Goal: Find specific page/section: Find specific page/section

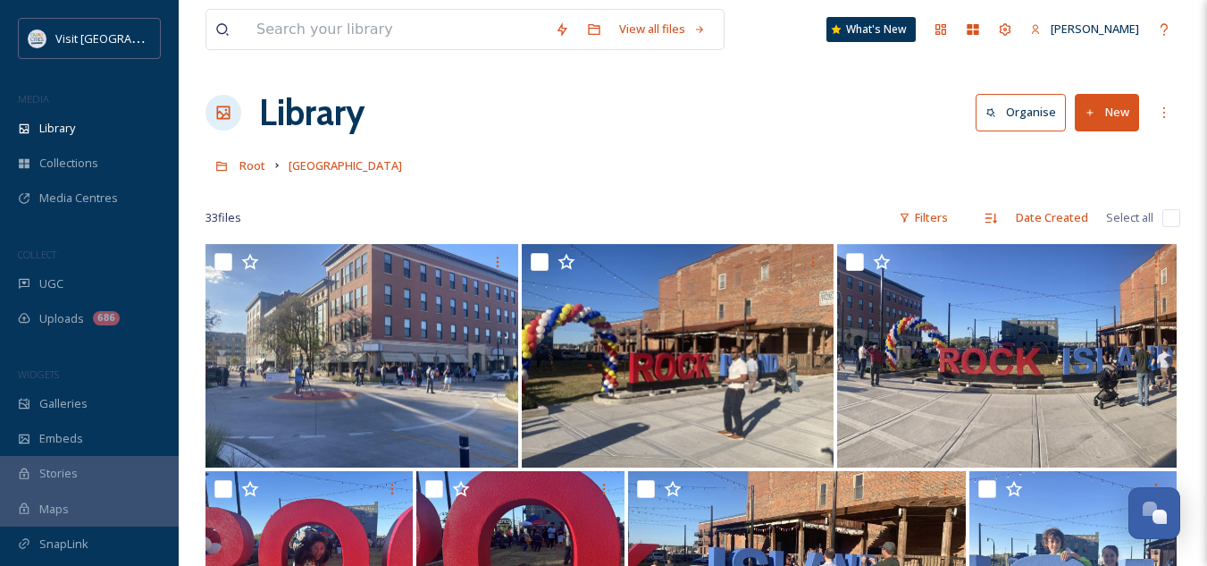
scroll to position [226, 0]
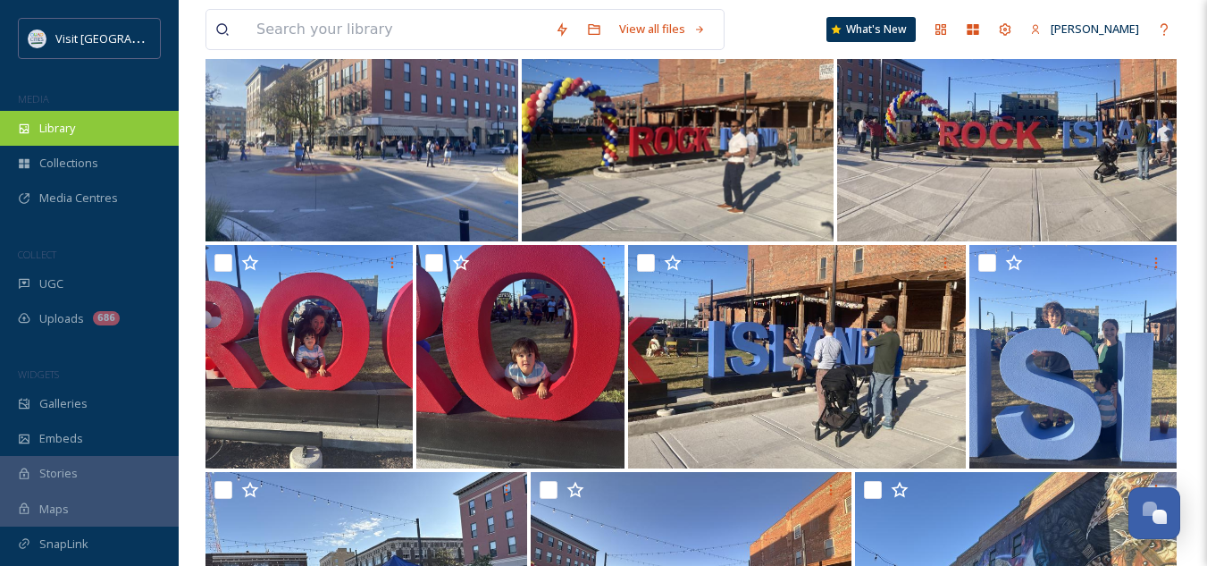
click at [99, 130] on div "Library" at bounding box center [89, 128] width 179 height 35
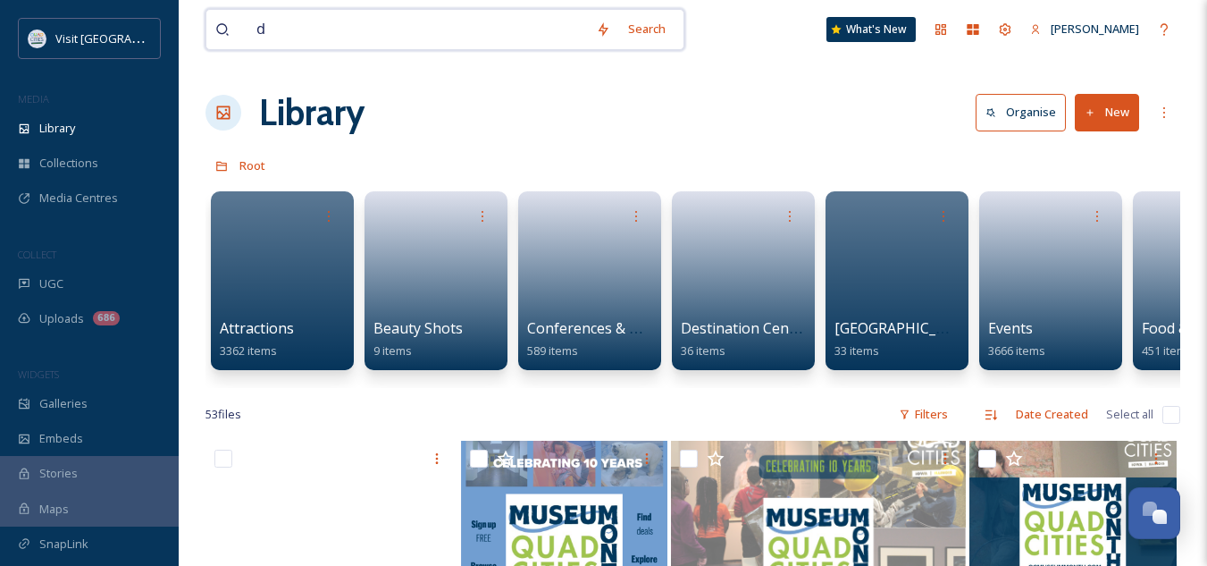
click at [391, 29] on input "d" at bounding box center [418, 29] width 340 height 39
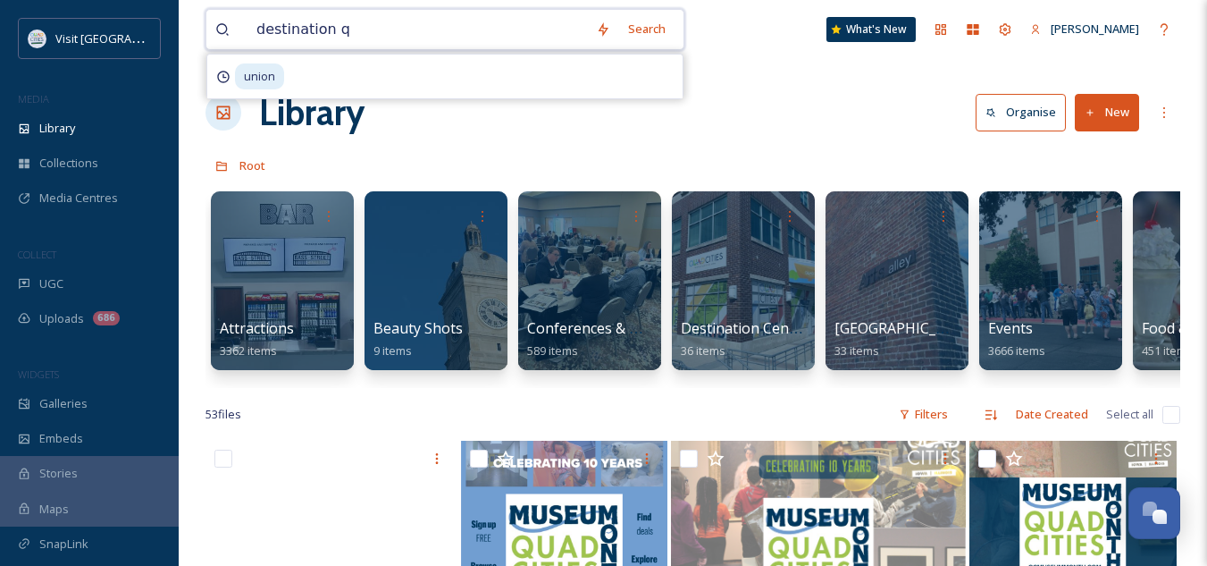
type input "destination qc"
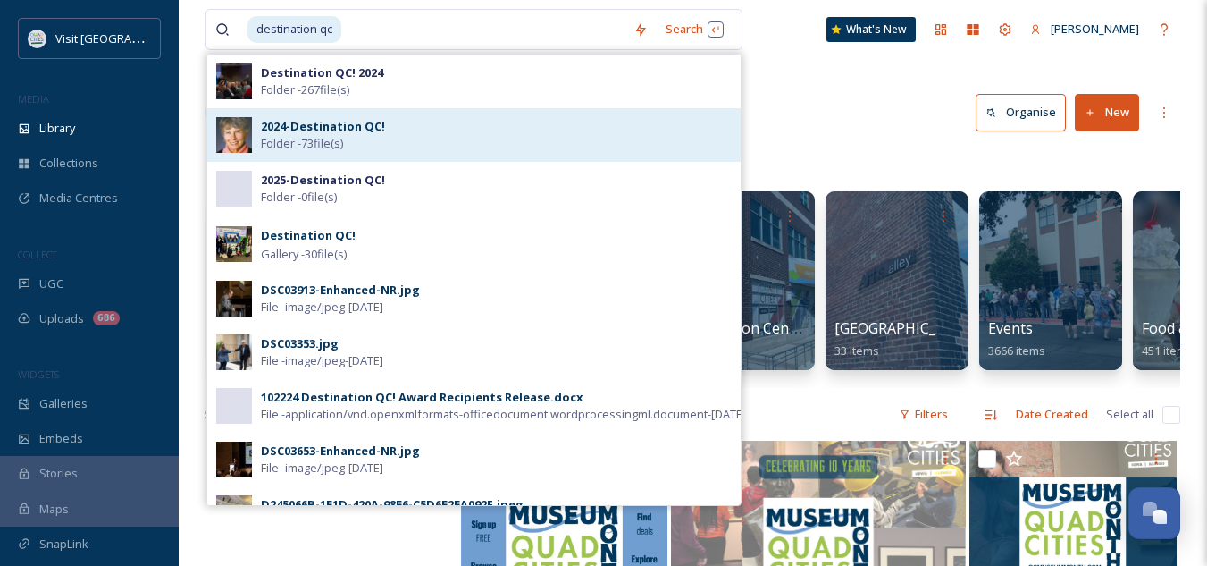
click at [343, 137] on span "Folder - 73 file(s)" at bounding box center [302, 143] width 82 height 17
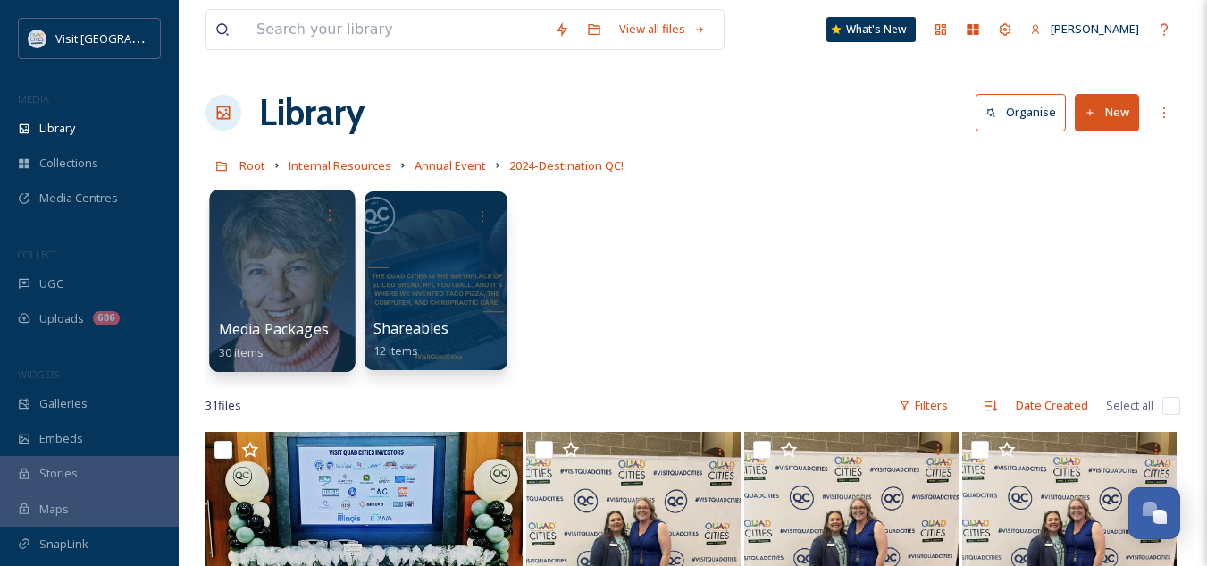
click at [286, 256] on div at bounding box center [282, 280] width 146 height 182
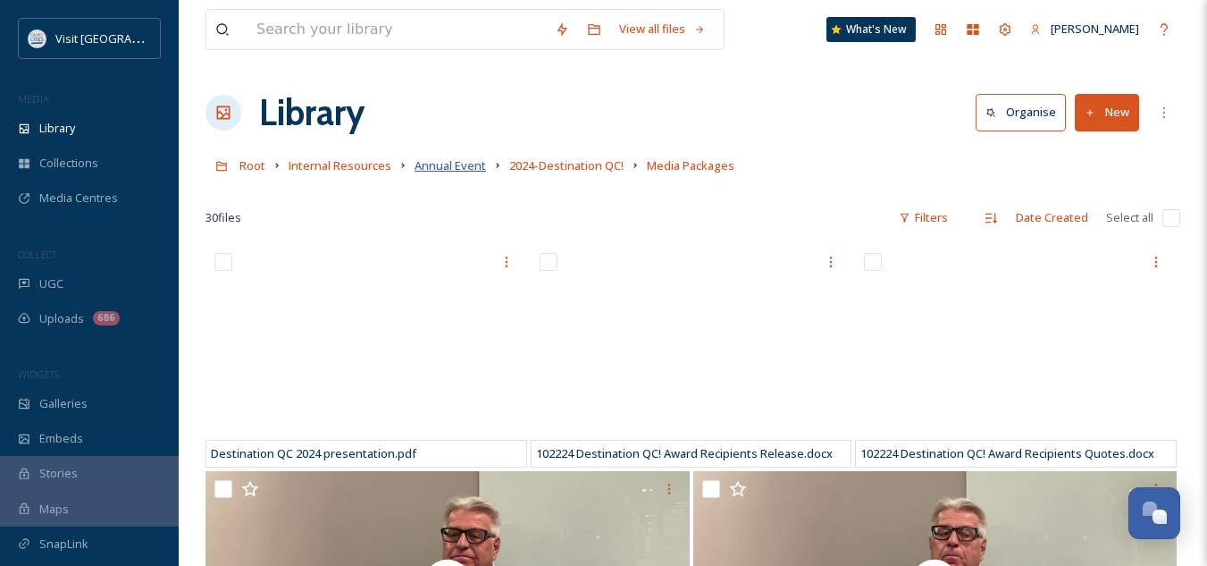
click at [473, 162] on span "Annual Event" at bounding box center [450, 165] width 71 height 16
